Goal: Entertainment & Leisure: Consume media (video, audio)

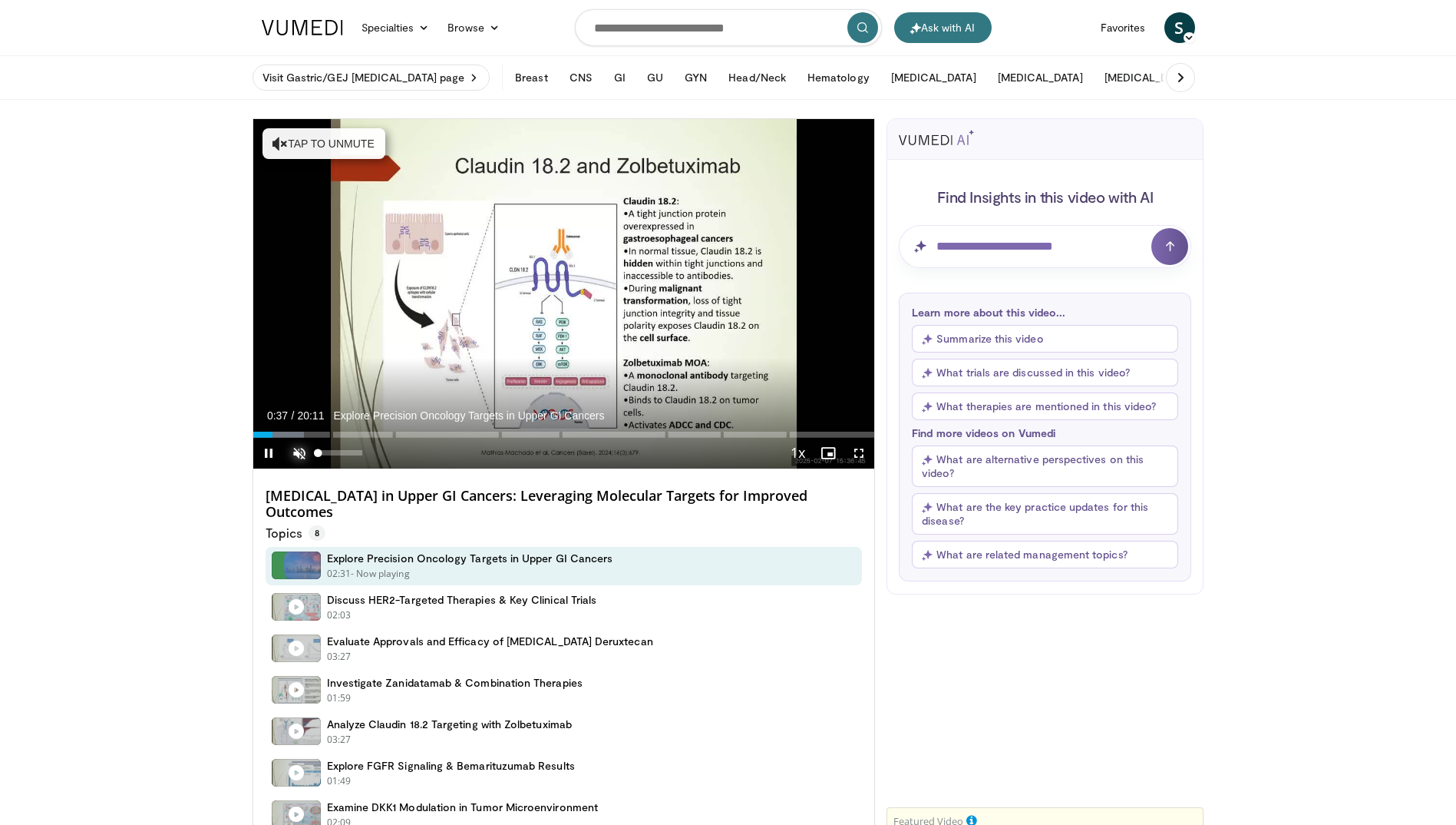
click at [301, 452] on span "Video Player" at bounding box center [299, 453] width 31 height 31
click at [256, 436] on div "Progress Bar" at bounding box center [257, 435] width 2 height 6
drag, startPoint x: 253, startPoint y: 432, endPoint x: 243, endPoint y: 436, distance: 10.8
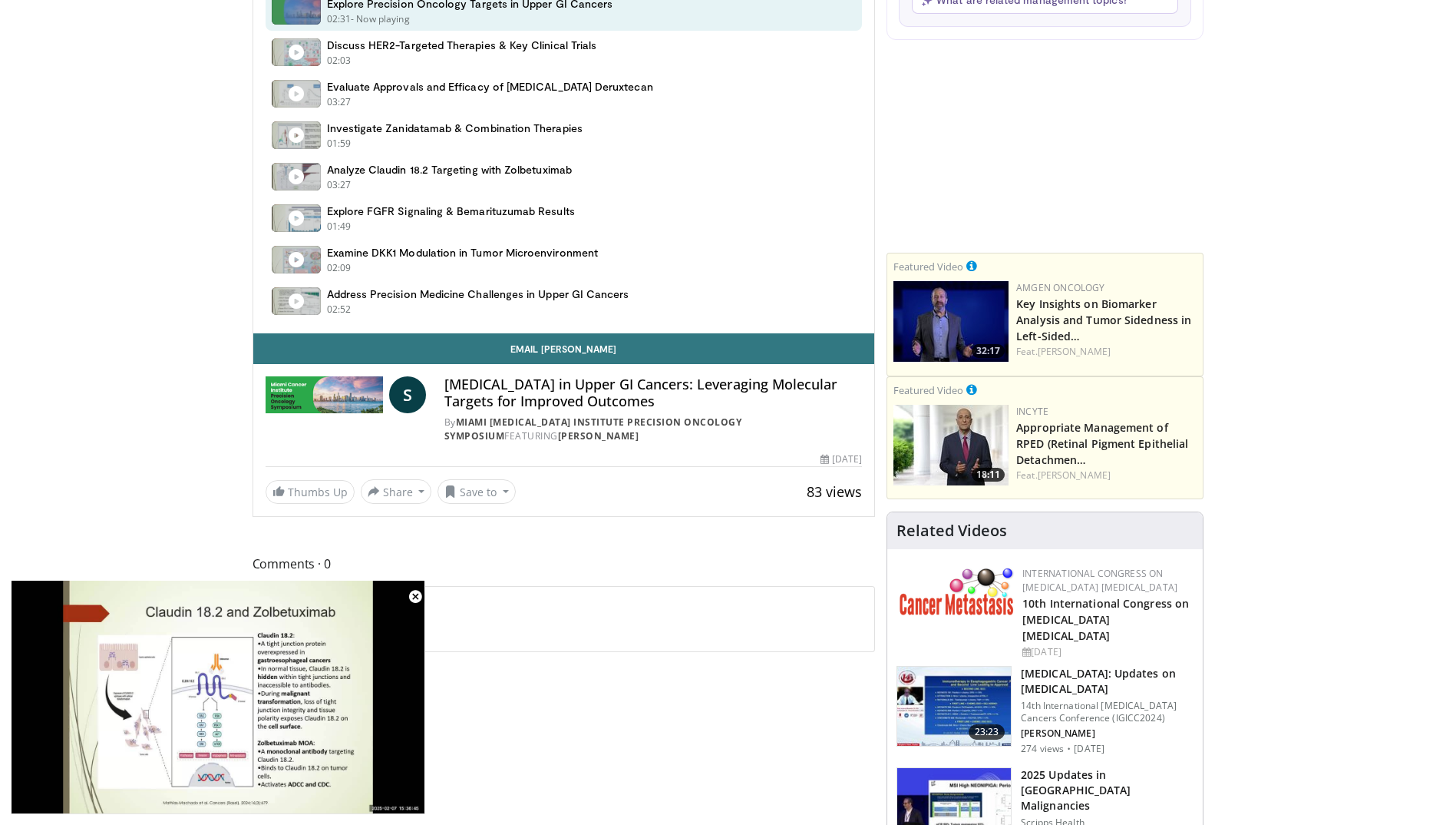
scroll to position [691, 0]
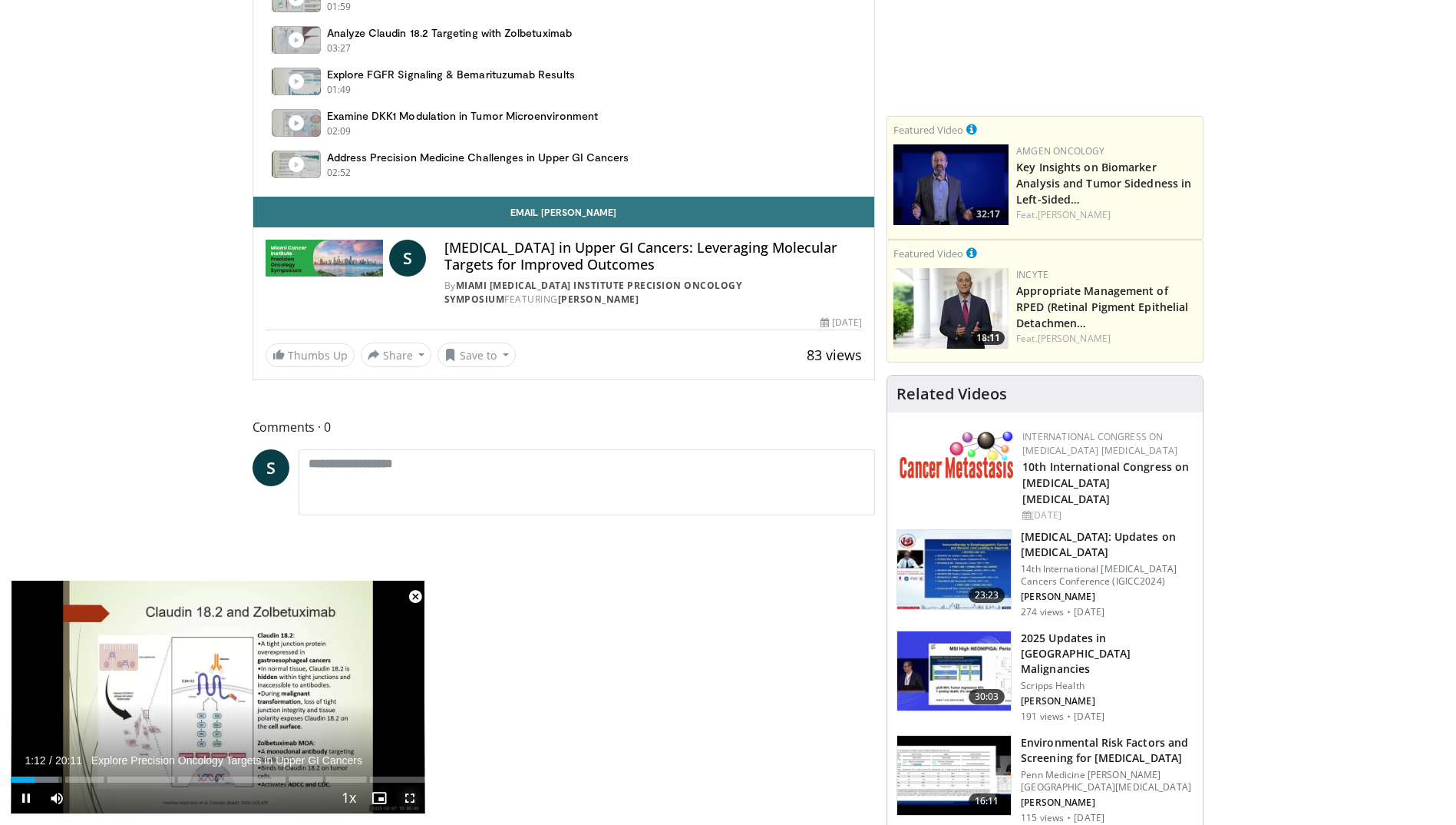
click at [409, 802] on span "Video Player" at bounding box center [410, 798] width 31 height 31
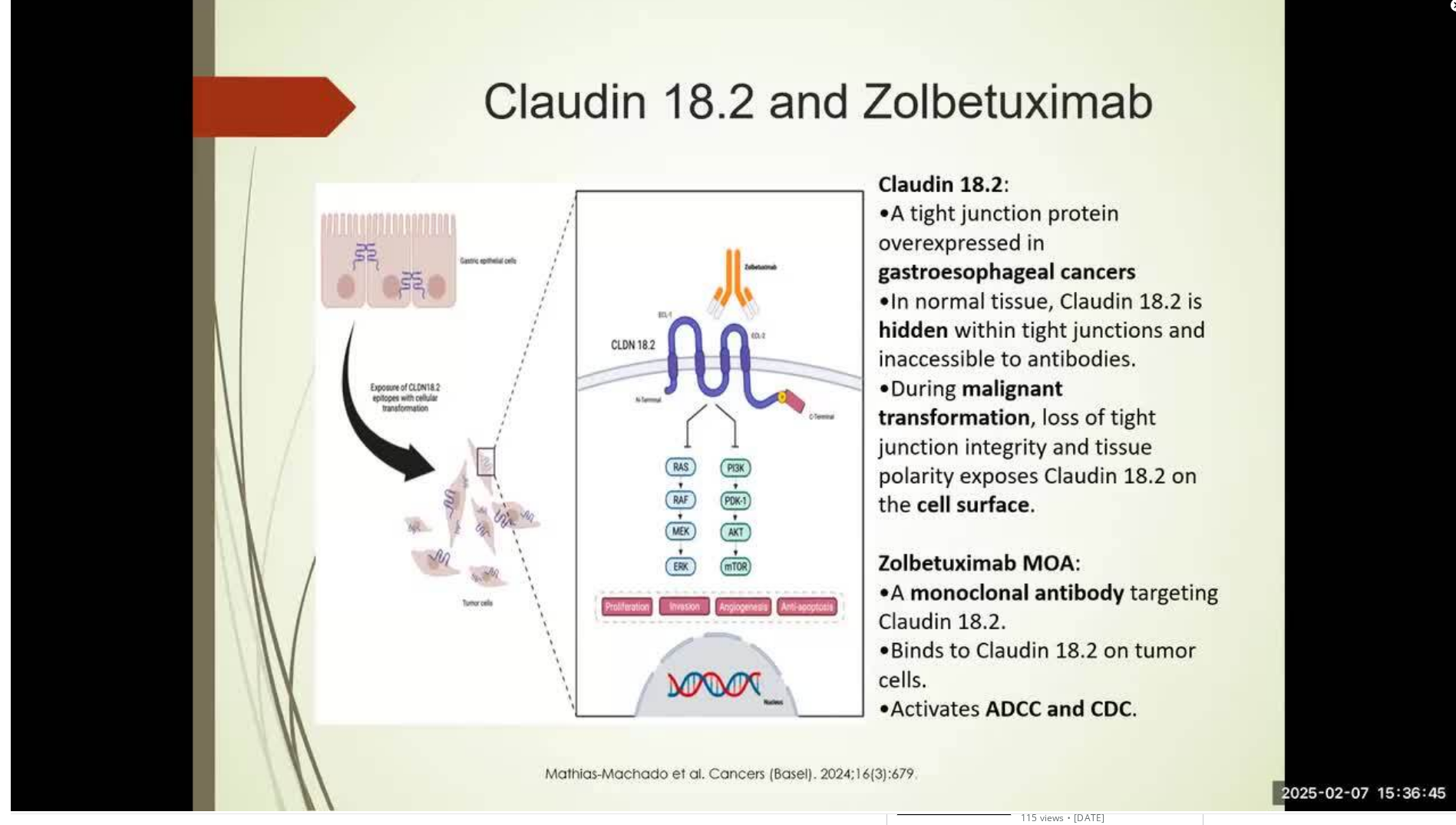
scroll to position [341, 0]
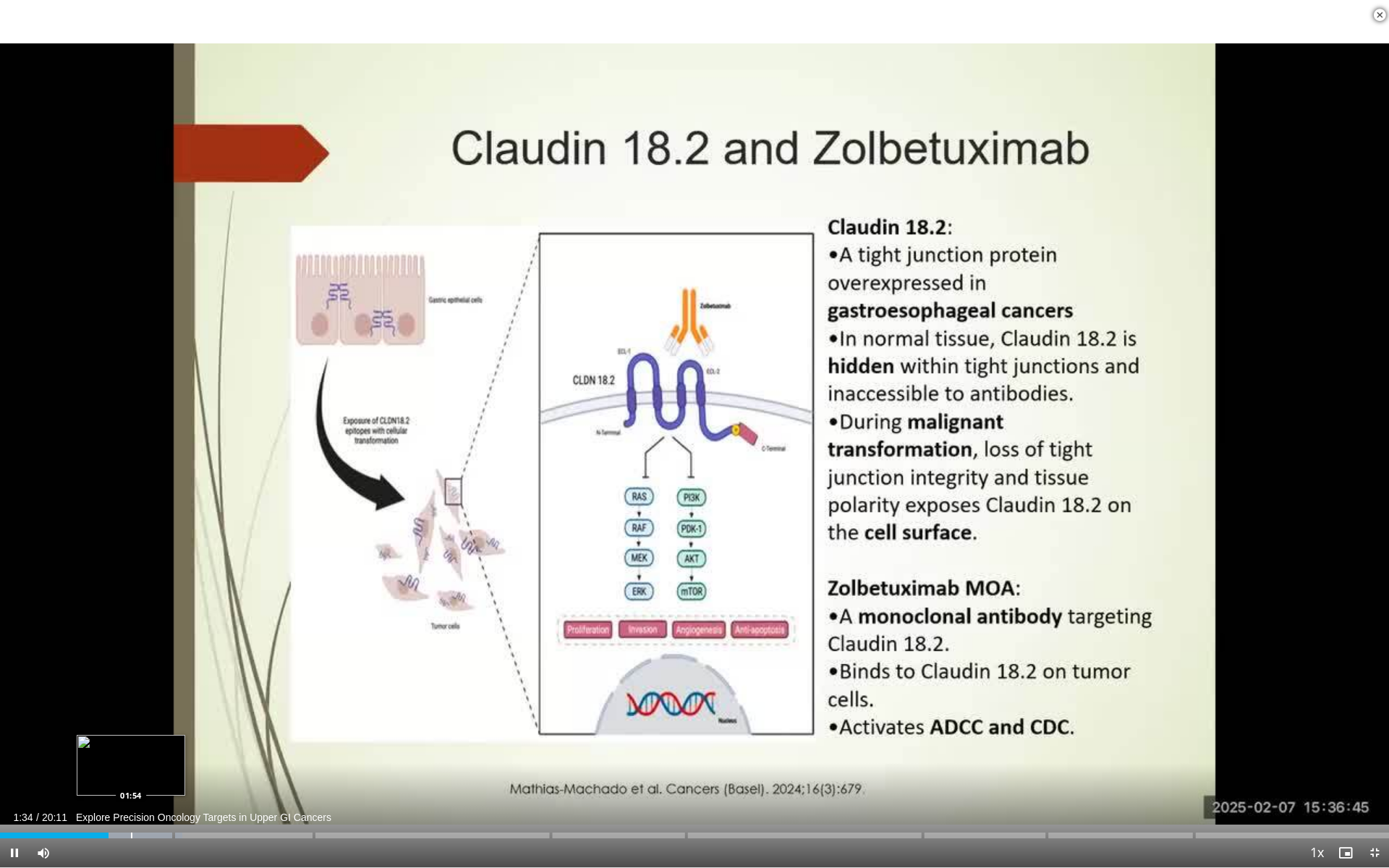
click at [131, 776] on div "Progress Bar" at bounding box center [132, 835] width 1 height 6
click at [1372, 20] on span "Video Player" at bounding box center [1380, 15] width 29 height 29
click at [1372, 776] on span "Video Player" at bounding box center [1374, 853] width 29 height 29
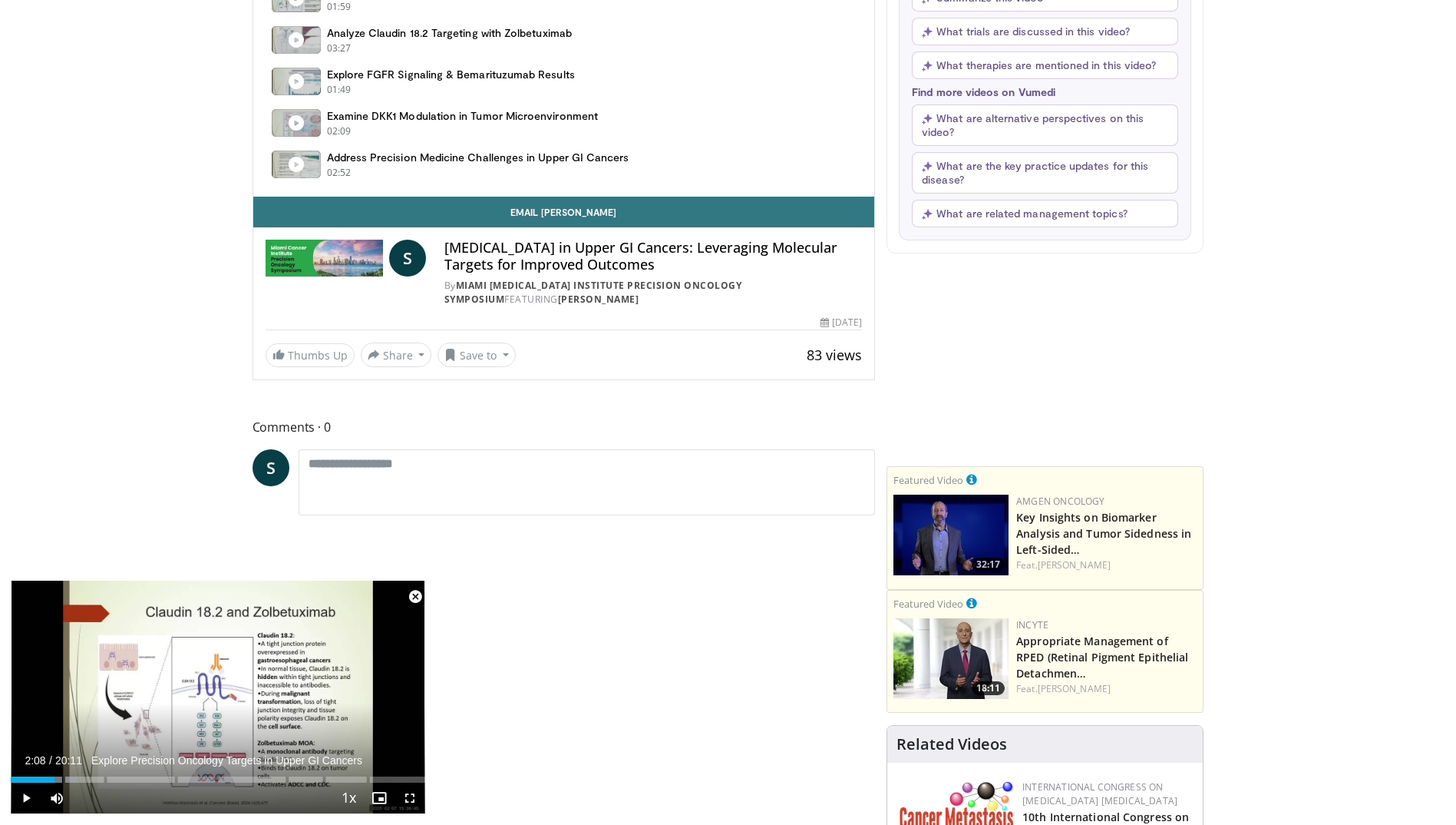
click at [415, 597] on span "Video Player" at bounding box center [415, 597] width 31 height 31
